Goal: Navigation & Orientation: Find specific page/section

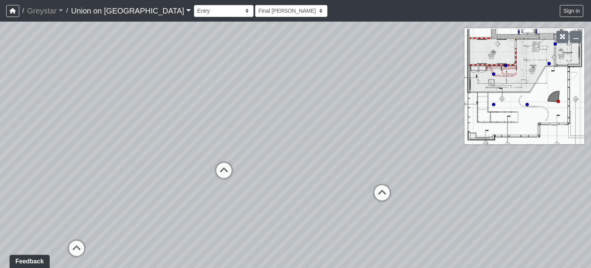
click at [194, 17] on div "Entry Hallway Storage Area 1 Storage Area 2 Deck Fenced Area Seating Area Cardi…" at bounding box center [389, 10] width 391 height 15
click at [194, 15] on select "Entry Hallway Storage Area 1 Storage Area 2 Deck Fenced Area Seating Area Cardi…" at bounding box center [224, 11] width 60 height 12
click at [194, 5] on select "Entry Hallway Storage Area 1 Storage Area 2 Deck Fenced Area Seating Area Cardi…" at bounding box center [224, 11] width 60 height 12
select select "j134FfH7k1vPhrH8ZWUAbU"
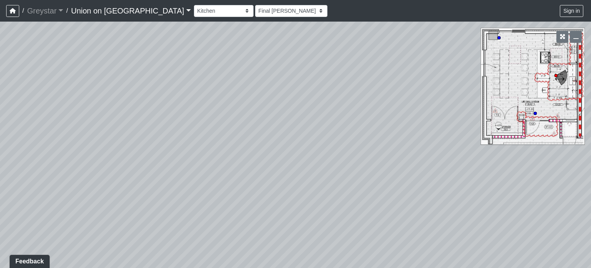
drag, startPoint x: 283, startPoint y: 131, endPoint x: 71, endPoint y: 101, distance: 214.2
click at [66, 100] on div "Loading... Vending Area Loading... Back Exit Loading... Stairs Loading... Entry" at bounding box center [295, 145] width 591 height 246
drag, startPoint x: 309, startPoint y: 103, endPoint x: 121, endPoint y: 117, distance: 188.0
click at [55, 110] on div "Loading... Vending Area Loading... Back Exit Loading... Stairs Loading... Entry" at bounding box center [295, 145] width 591 height 246
drag, startPoint x: 401, startPoint y: 100, endPoint x: 96, endPoint y: 93, distance: 304.6
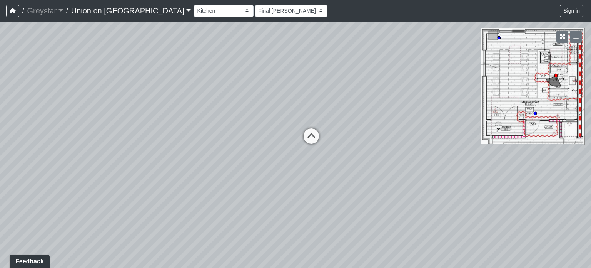
click at [96, 93] on div "Loading... Vending Area Loading... Back Exit Loading... Stairs Loading... Entry" at bounding box center [295, 145] width 591 height 246
drag, startPoint x: 217, startPoint y: 97, endPoint x: 191, endPoint y: 77, distance: 32.6
click at [166, 100] on div "Loading... Vending Area Loading... Back Exit Loading... Stairs Loading... Entry" at bounding box center [295, 145] width 591 height 246
click at [194, 10] on select "Entry Hallway Storage Area 1 Storage Area 2 Deck Fenced Area Seating Area Cardi…" at bounding box center [224, 11] width 60 height 12
